Goal: Information Seeking & Learning: Understand process/instructions

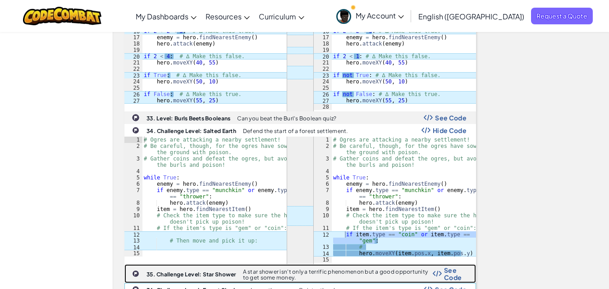
scroll to position [1352, 0]
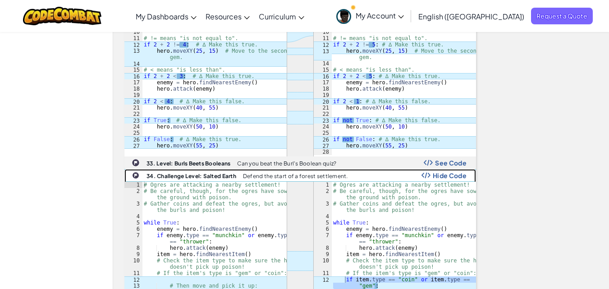
click at [448, 172] on span "Hide Code" at bounding box center [450, 175] width 34 height 7
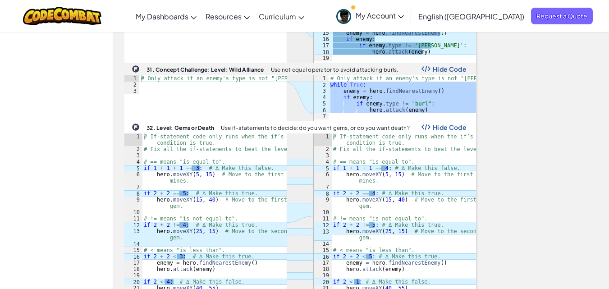
scroll to position [1127, 0]
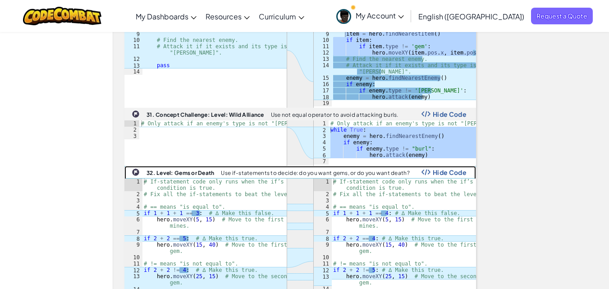
click at [444, 169] on span "Hide Code" at bounding box center [450, 172] width 34 height 7
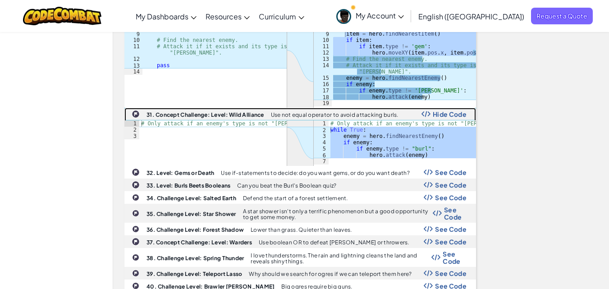
click at [440, 108] on div "31. Concept Challenge: Level: Wild Alliance Use not equal operator to avoid att…" at bounding box center [300, 114] width 351 height 12
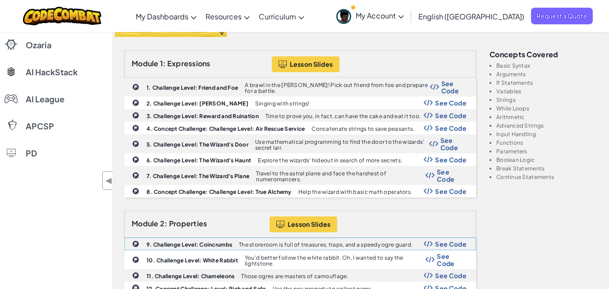
scroll to position [0, 0]
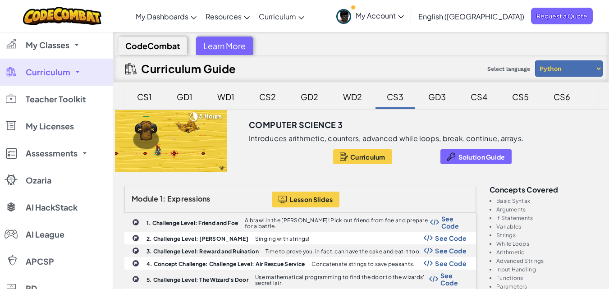
drag, startPoint x: 243, startPoint y: 68, endPoint x: 249, endPoint y: 69, distance: 6.8
click at [249, 69] on div "Curriculum Guide Select language Python JavaScript" at bounding box center [361, 68] width 495 height 27
click at [217, 69] on h2 "Curriculum Guide" at bounding box center [188, 68] width 95 height 13
drag, startPoint x: 241, startPoint y: 69, endPoint x: 231, endPoint y: 71, distance: 10.5
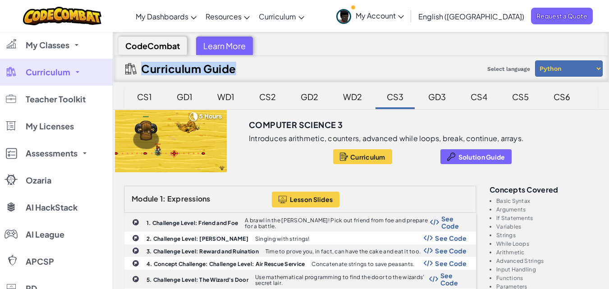
click at [145, 72] on div "Curriculum Guide Select language Python JavaScript" at bounding box center [361, 68] width 495 height 27
click at [250, 70] on div "Curriculum Guide Select language Python JavaScript" at bounding box center [361, 68] width 495 height 27
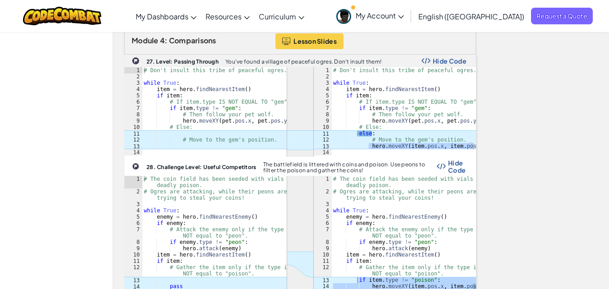
scroll to position [902, 0]
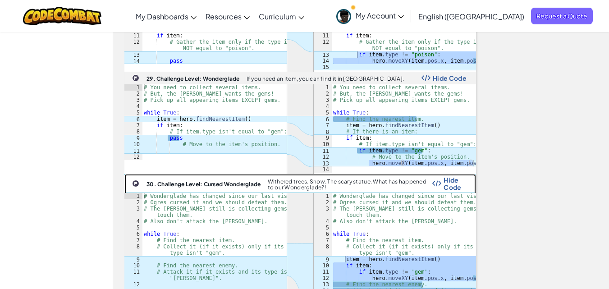
drag, startPoint x: 453, startPoint y: 168, endPoint x: 461, endPoint y: 168, distance: 7.7
click at [454, 176] on span "Hide Code" at bounding box center [455, 183] width 23 height 14
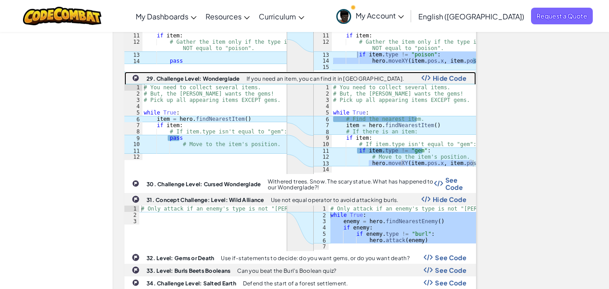
click at [454, 74] on span "Hide Code" at bounding box center [450, 77] width 34 height 7
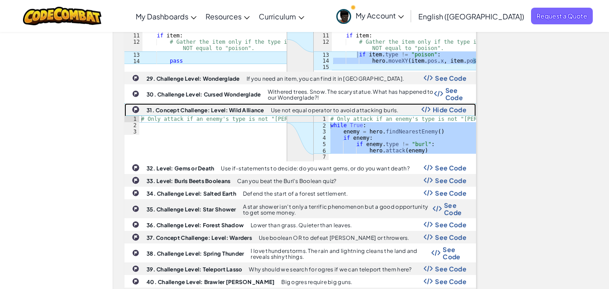
click at [445, 106] on span "Hide Code" at bounding box center [450, 109] width 34 height 7
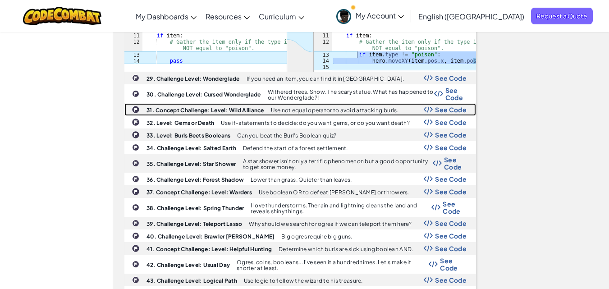
scroll to position [721, 0]
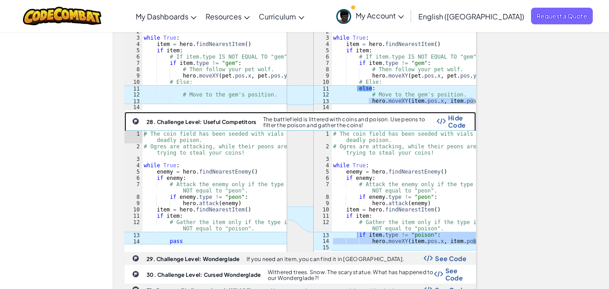
click at [445, 118] on img at bounding box center [441, 121] width 9 height 6
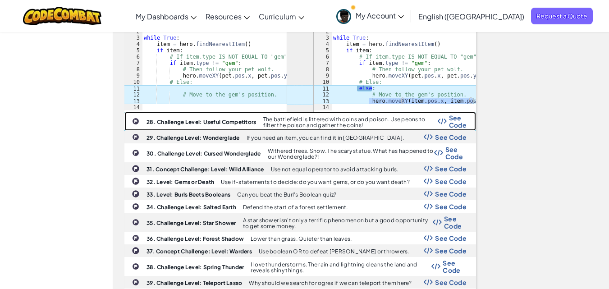
scroll to position [586, 0]
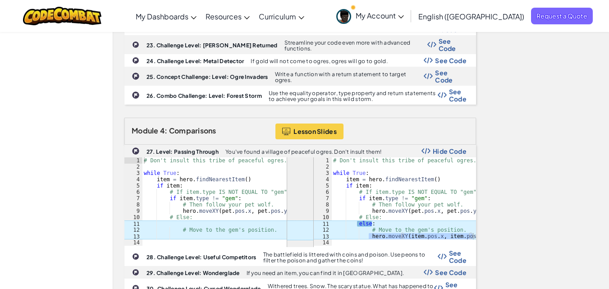
click at [451, 124] on div "Module 4: Comparisons Lesson Slides" at bounding box center [300, 131] width 352 height 27
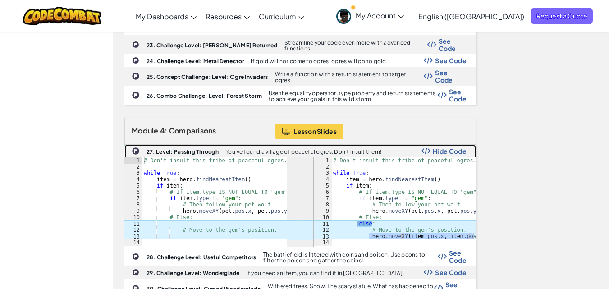
click at [449, 147] on span "Hide Code" at bounding box center [450, 150] width 34 height 7
